Goal: Information Seeking & Learning: Learn about a topic

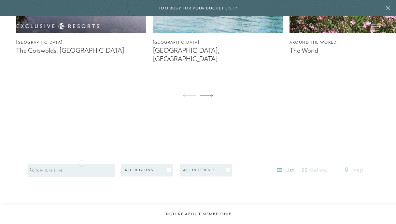
click at [82, 164] on input "search" at bounding box center [71, 170] width 87 height 13
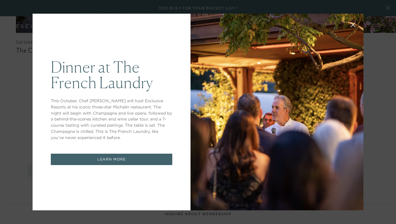
click at [353, 25] on icon at bounding box center [353, 24] width 5 height 5
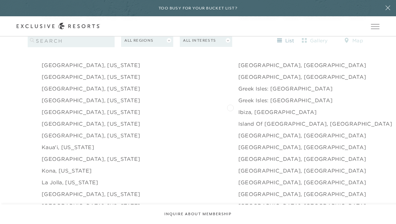
scroll to position [718, 0]
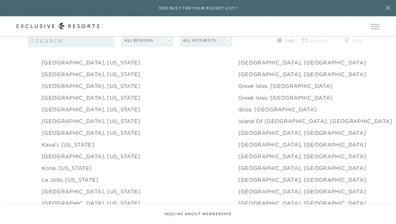
click at [73, 141] on link "Kaua'i, [US_STATE]" at bounding box center [68, 145] width 52 height 8
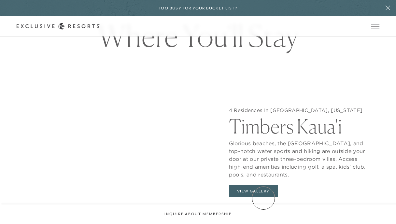
scroll to position [515, 0]
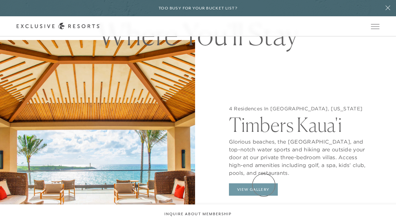
click at [264, 185] on button "View Gallery" at bounding box center [253, 189] width 49 height 12
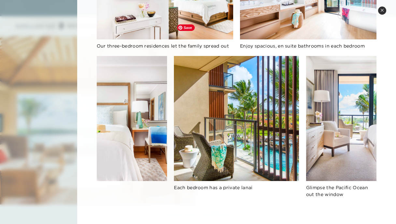
scroll to position [588, 0]
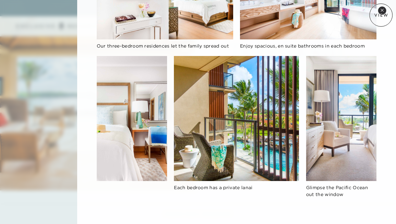
click at [382, 9] on icon at bounding box center [381, 10] width 3 height 3
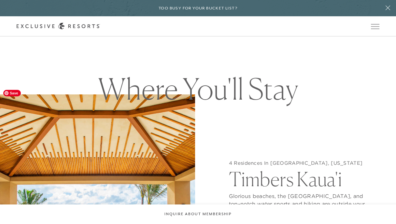
scroll to position [473, 0]
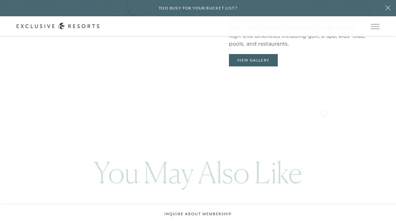
scroll to position [2534, 0]
